Goal: Task Accomplishment & Management: Manage account settings

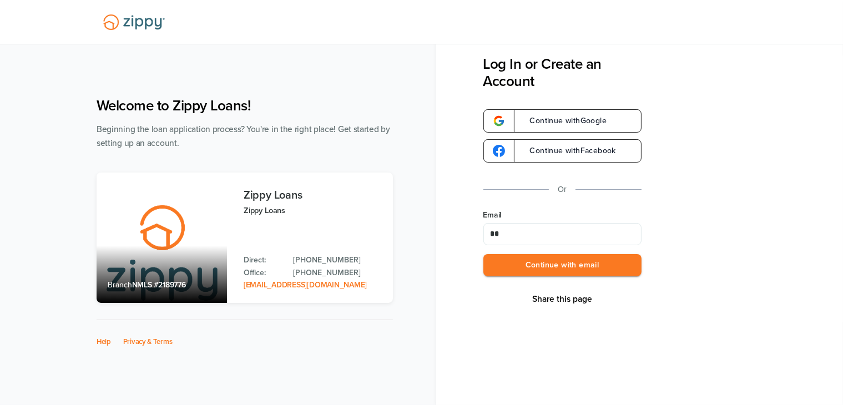
type input "**********"
click at [483, 254] on button "Continue with email" at bounding box center [562, 265] width 158 height 23
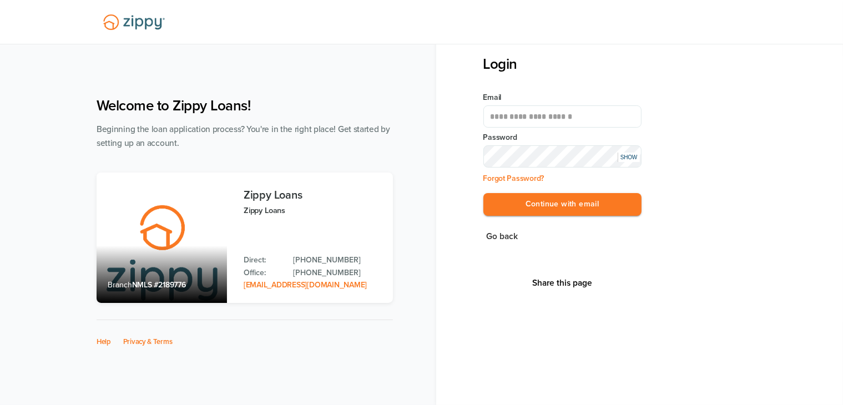
click at [483, 193] on button "Continue with email" at bounding box center [562, 204] width 158 height 23
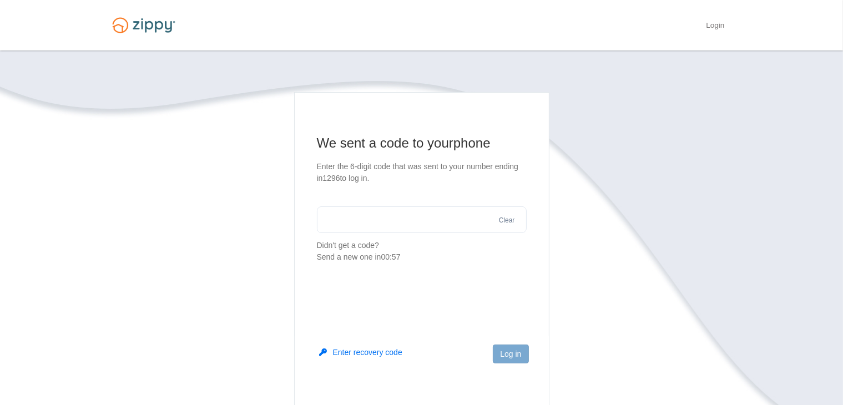
click at [483, 220] on input "text" at bounding box center [422, 219] width 210 height 27
click at [382, 352] on button "Enter recovery code" at bounding box center [361, 352] width 83 height 11
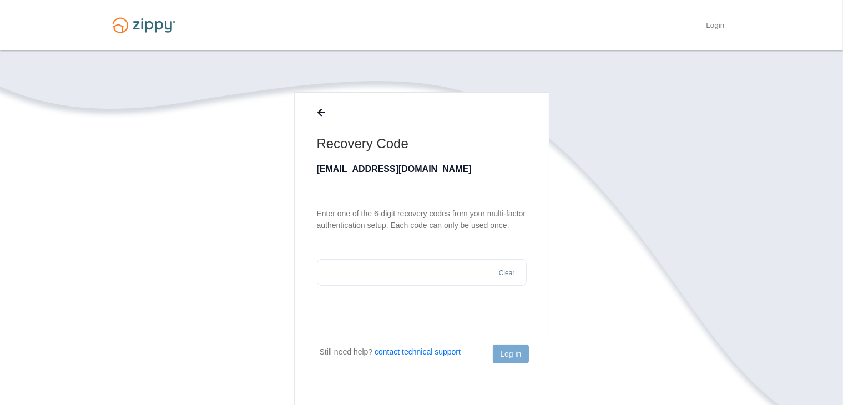
click at [419, 267] on input "text" at bounding box center [422, 272] width 210 height 27
click at [708, 23] on link "Login" at bounding box center [715, 26] width 18 height 11
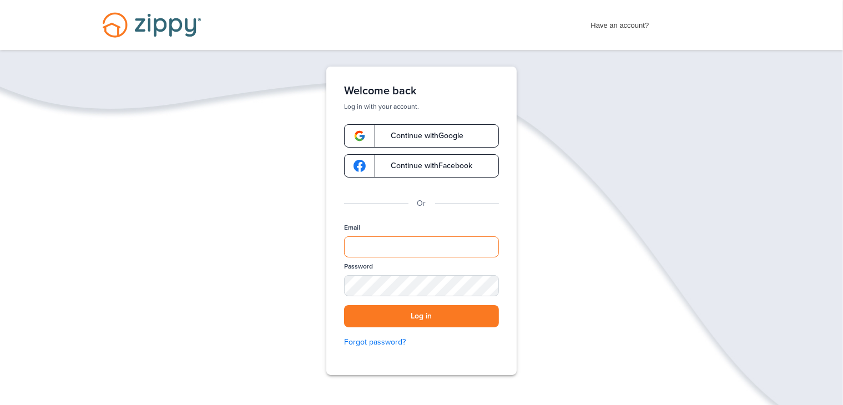
click at [468, 242] on input "Email" at bounding box center [421, 246] width 155 height 21
type input "**********"
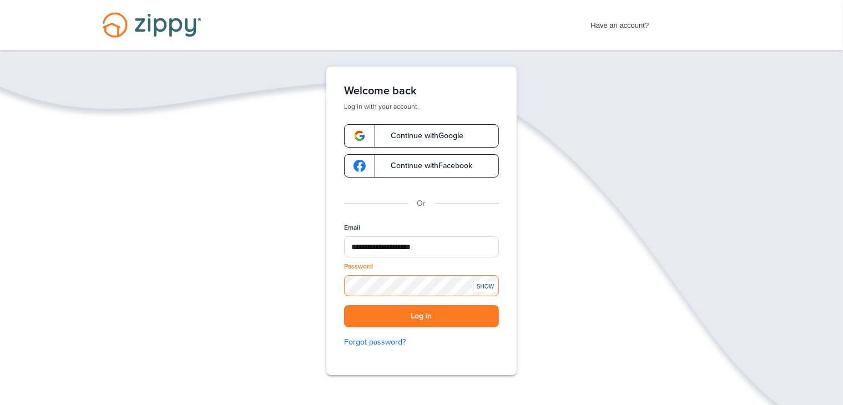
click at [344, 305] on button "Log in" at bounding box center [421, 316] width 155 height 23
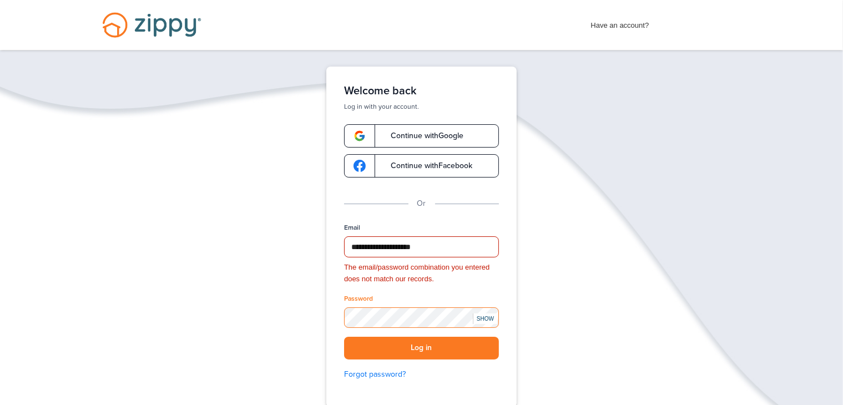
click at [344, 337] on button "Log in" at bounding box center [421, 348] width 155 height 23
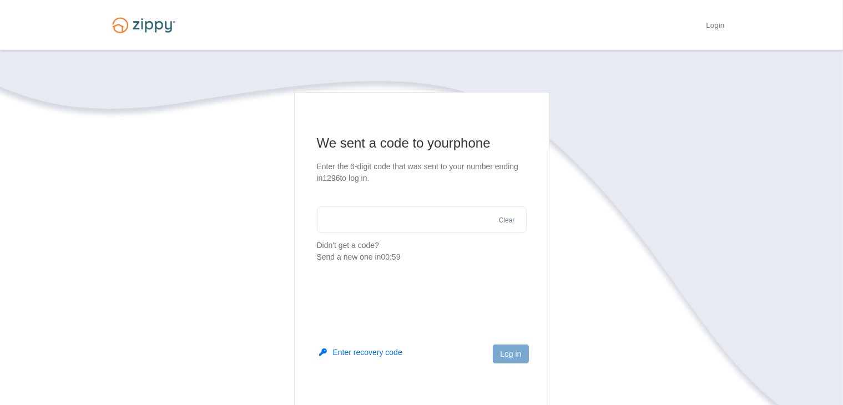
click at [470, 213] on input "text" at bounding box center [422, 219] width 210 height 27
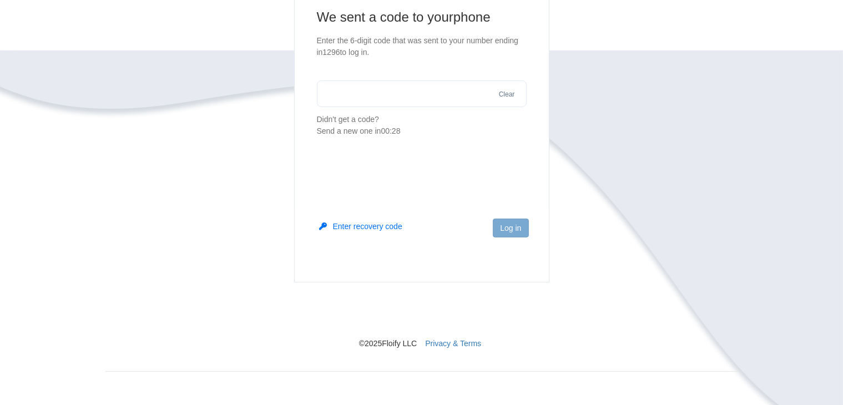
click at [388, 225] on button "Enter recovery code" at bounding box center [361, 226] width 83 height 11
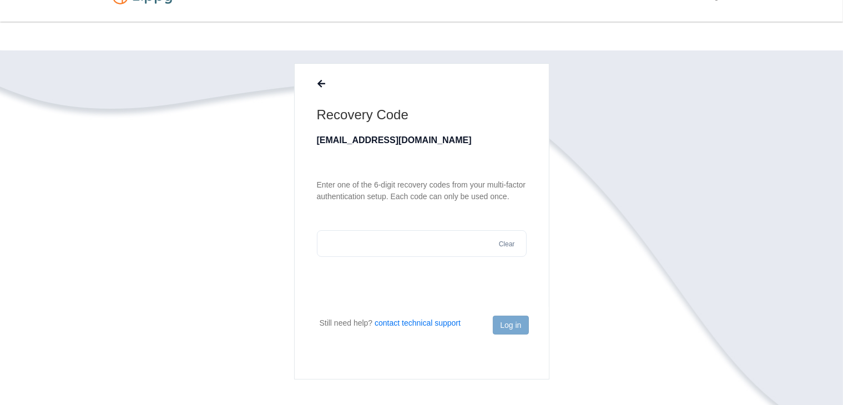
scroll to position [0, 0]
